Goal: Navigation & Orientation: Find specific page/section

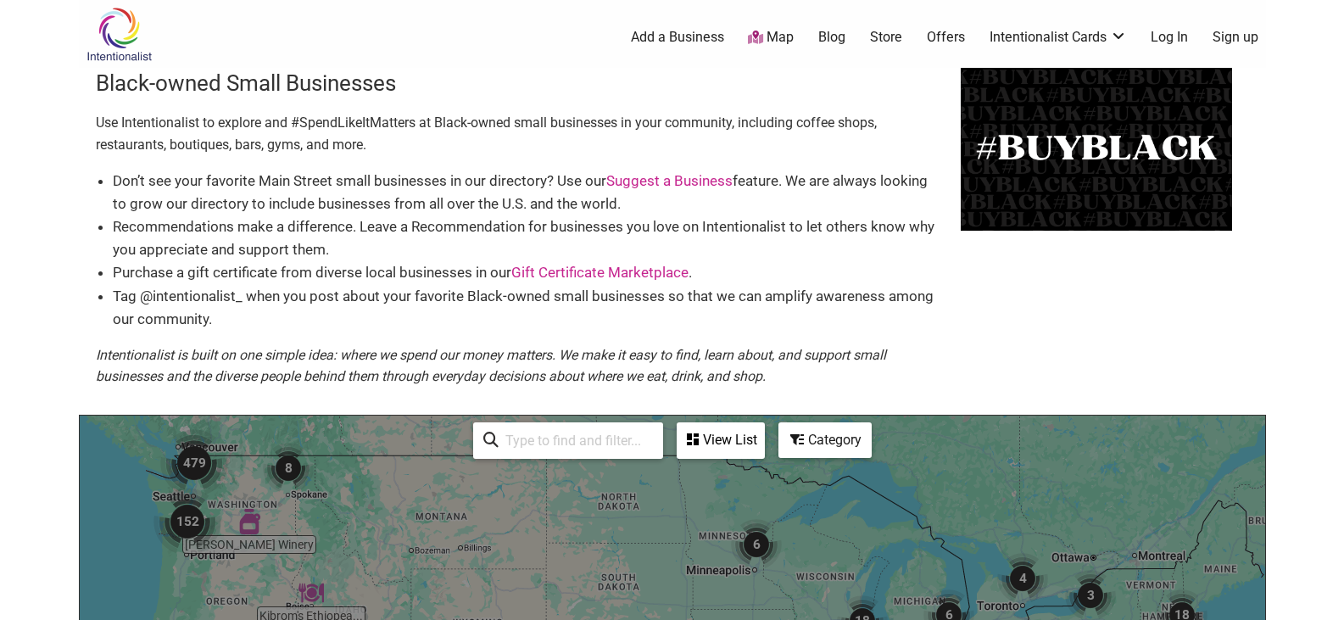
scroll to position [142, 0]
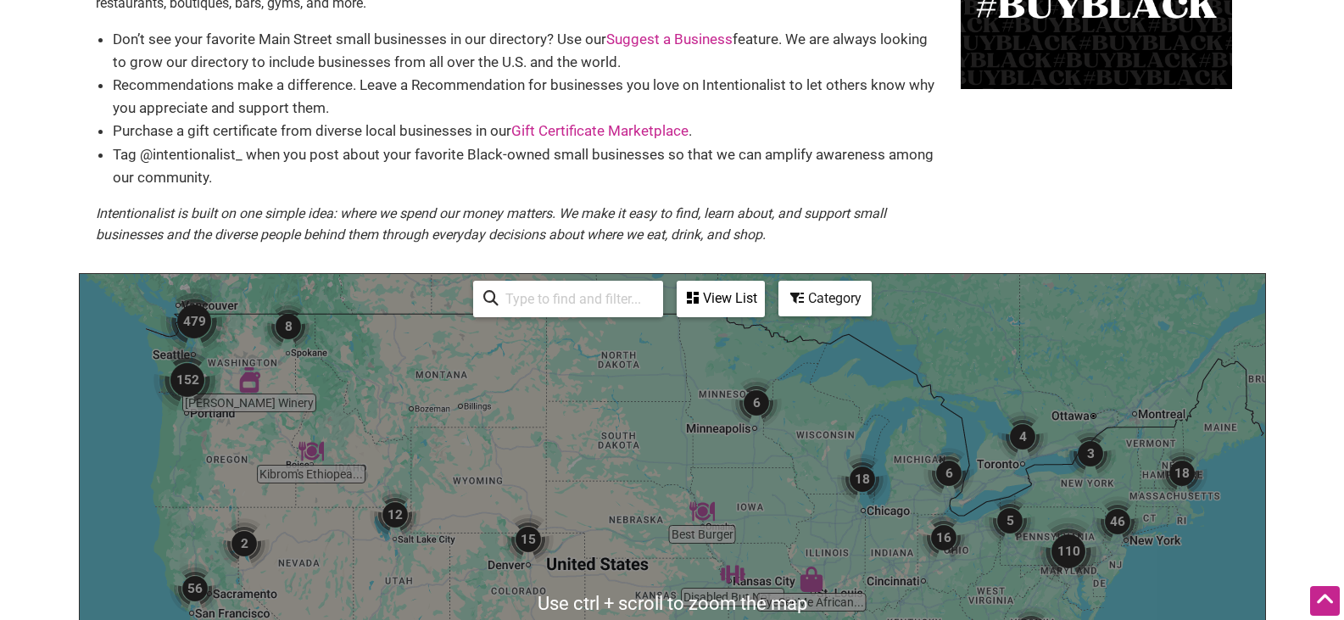
click at [187, 372] on img "152" at bounding box center [188, 380] width 68 height 68
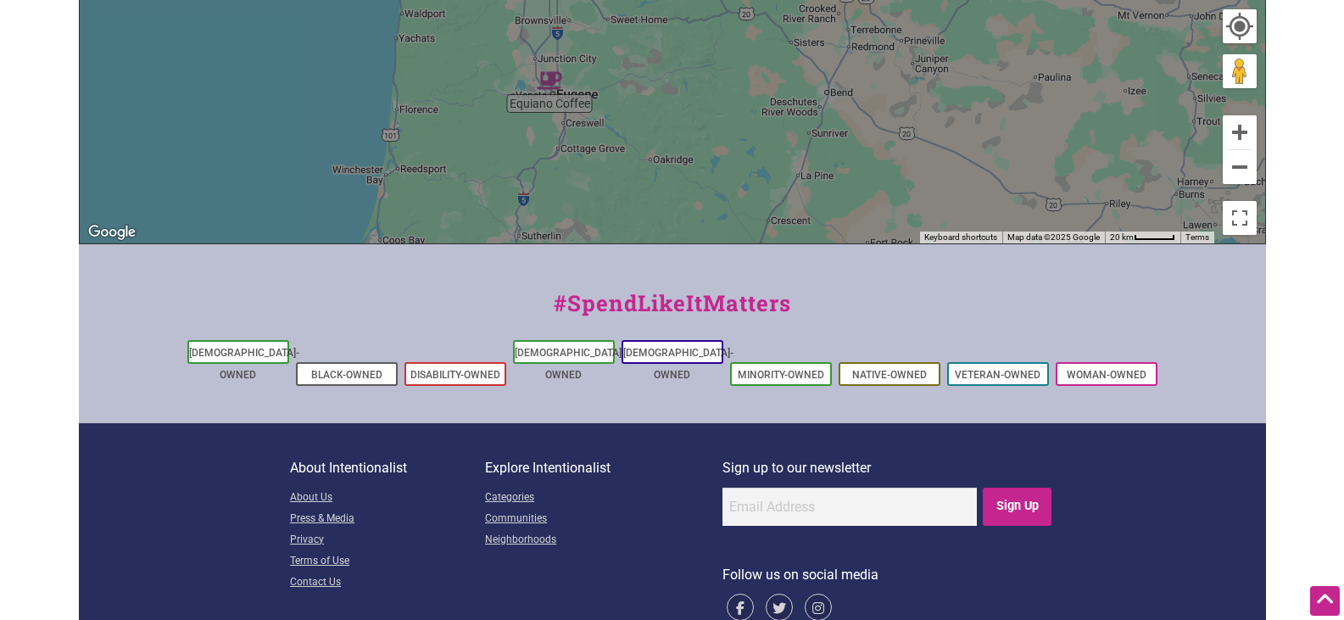
scroll to position [848, 0]
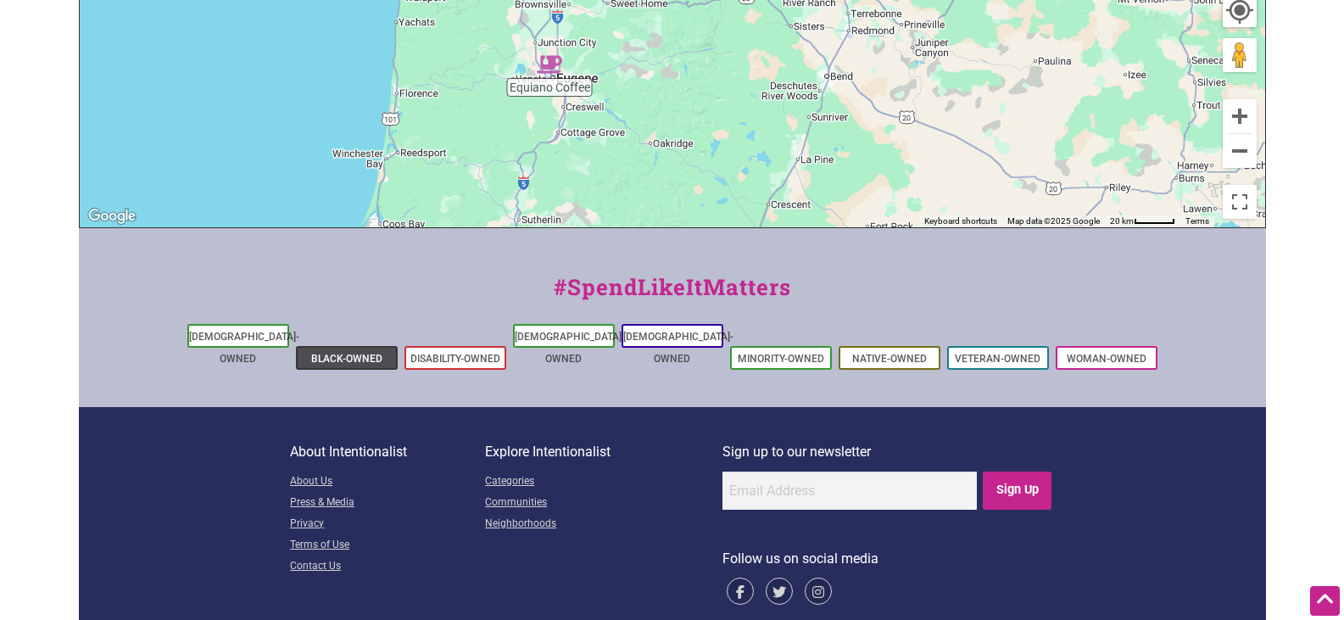
click at [355, 346] on li "Black-Owned" at bounding box center [347, 358] width 102 height 24
click at [1093, 353] on link "Woman-Owned" at bounding box center [1107, 359] width 80 height 12
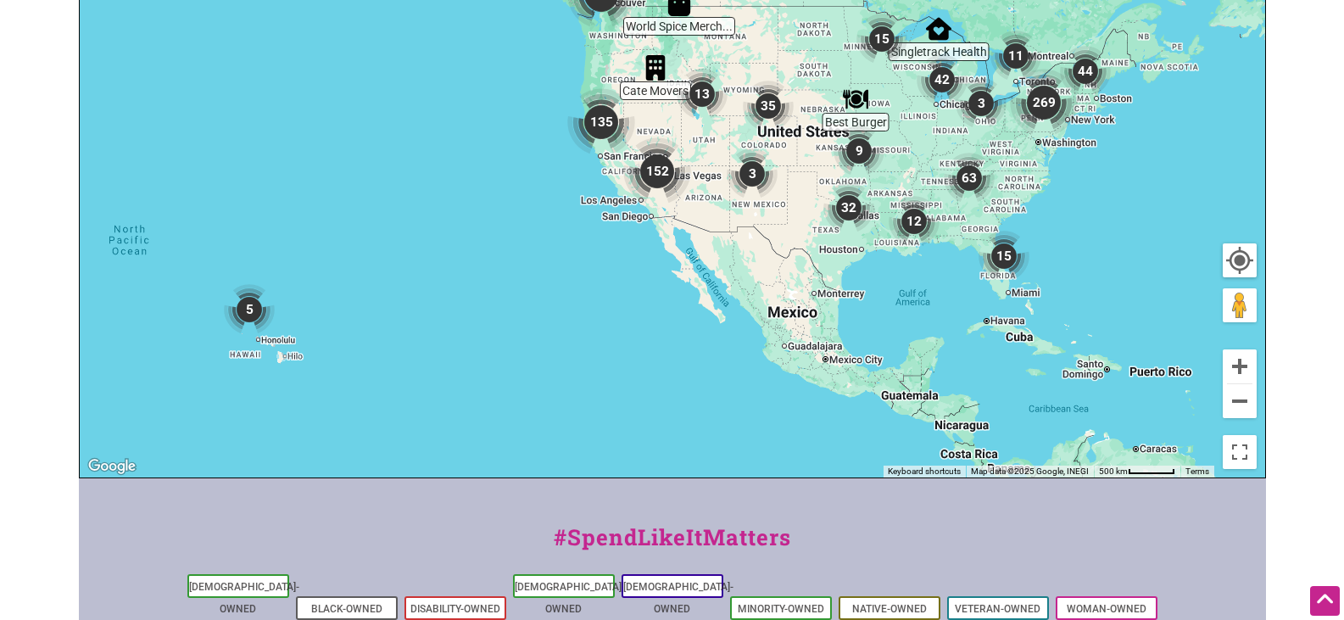
scroll to position [424, 0]
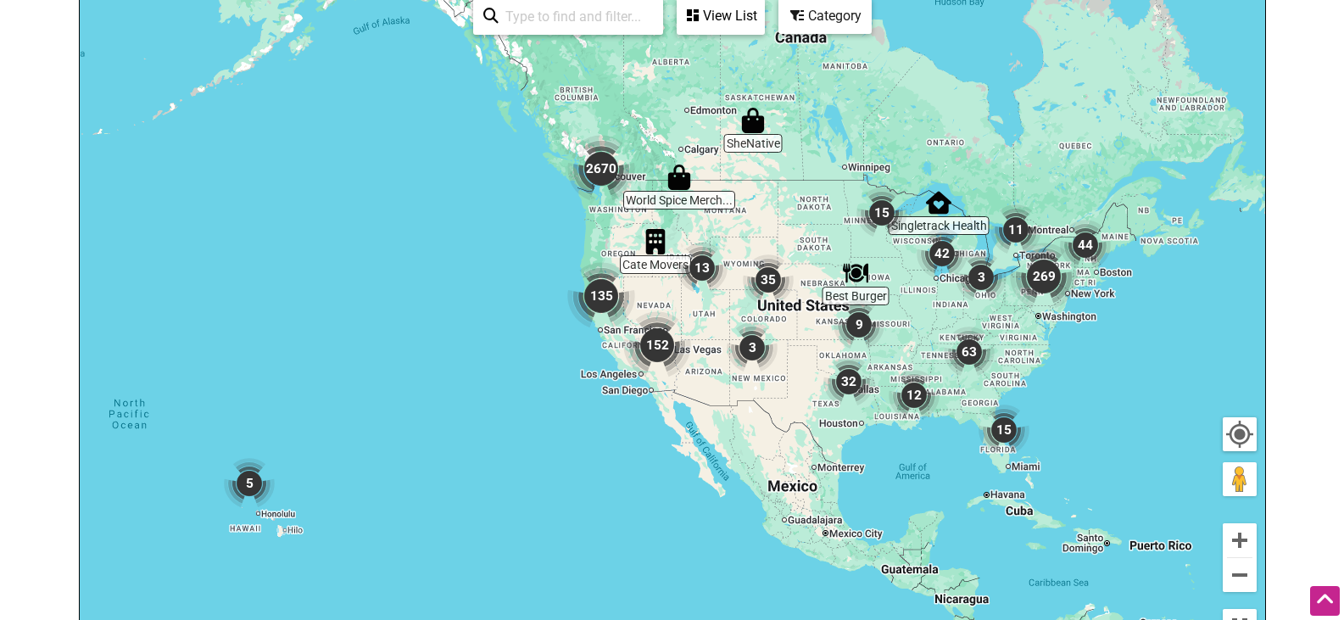
click at [606, 173] on img "2670" at bounding box center [601, 169] width 68 height 68
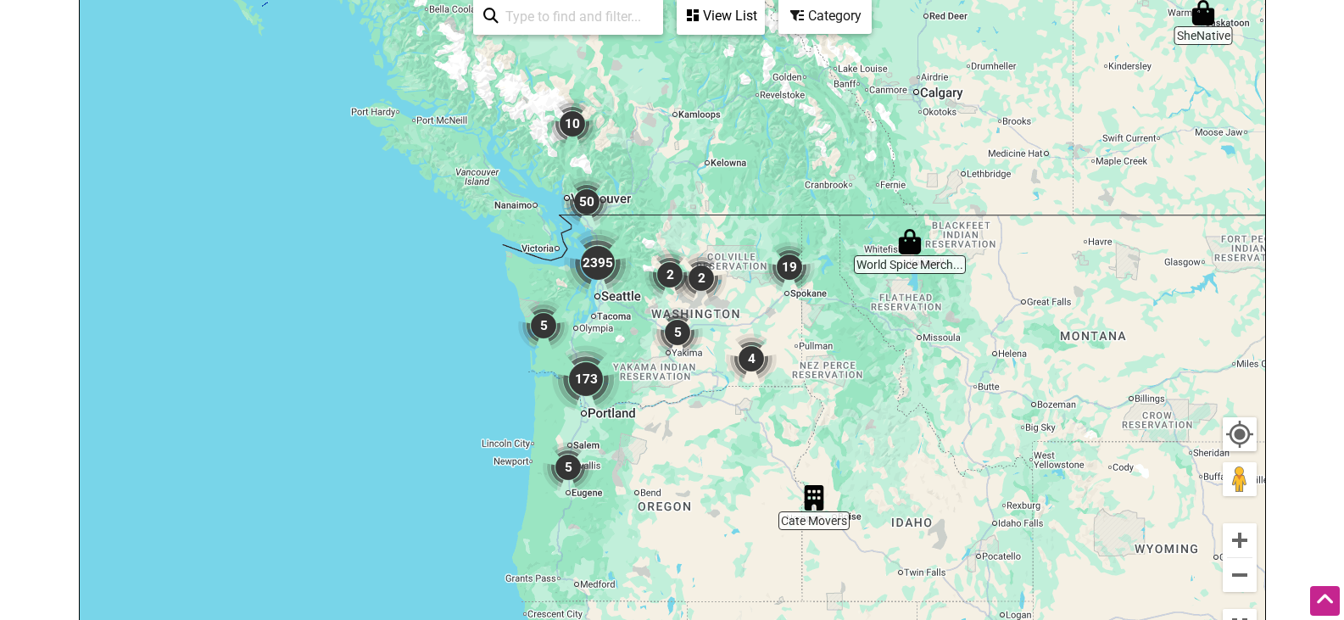
click at [604, 265] on img "2395" at bounding box center [598, 263] width 68 height 68
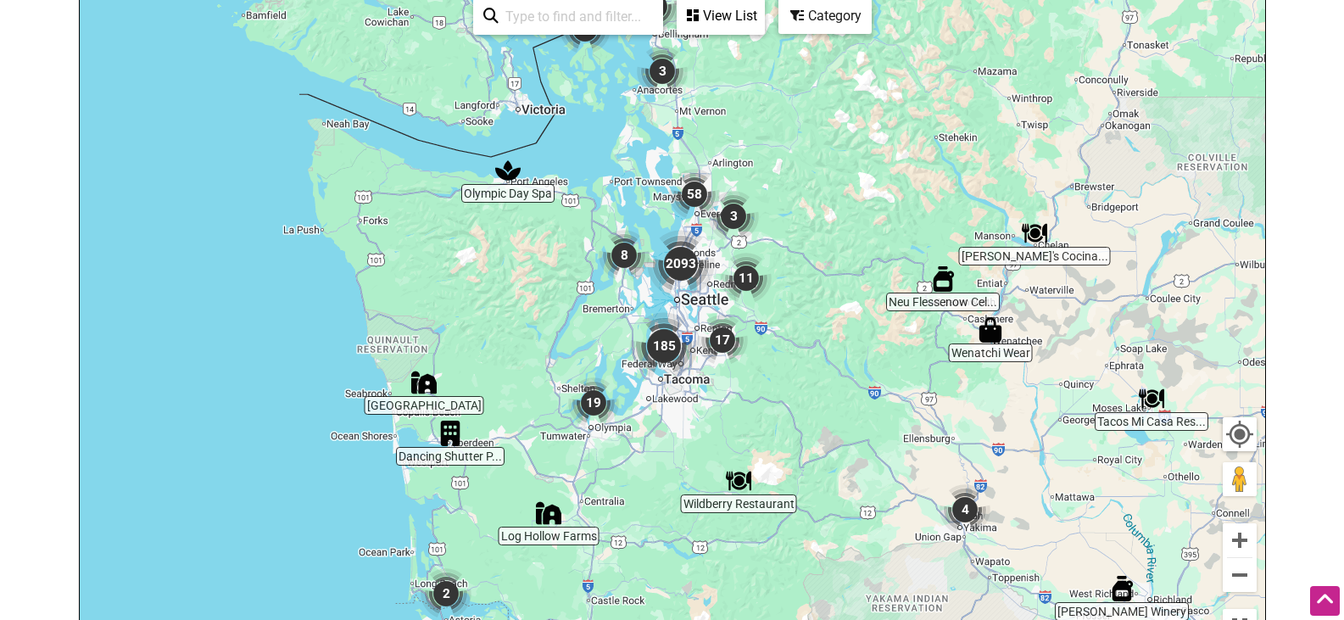
click at [678, 254] on img "2093" at bounding box center [681, 264] width 68 height 68
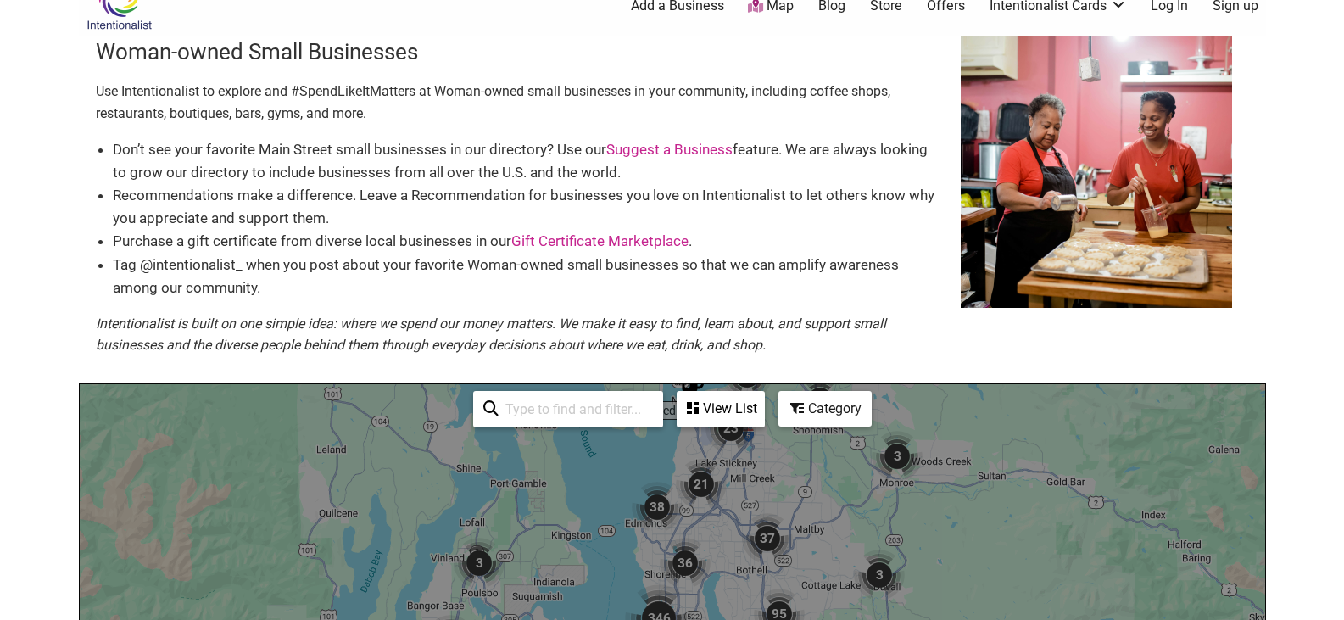
scroll to position [0, 0]
